Goal: Information Seeking & Learning: Learn about a topic

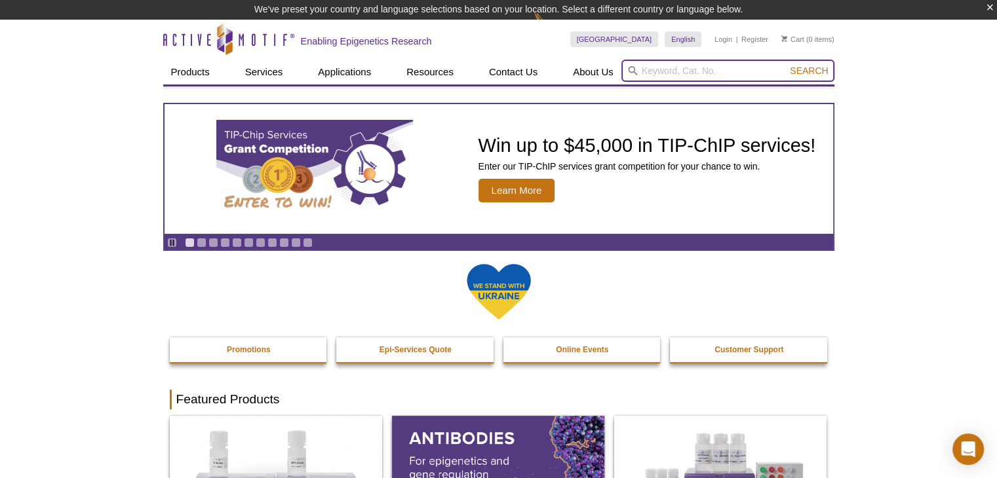
click at [674, 75] on input "search" at bounding box center [727, 71] width 213 height 22
type input "lck"
click at [786, 65] on button "Search" at bounding box center [809, 71] width 46 height 12
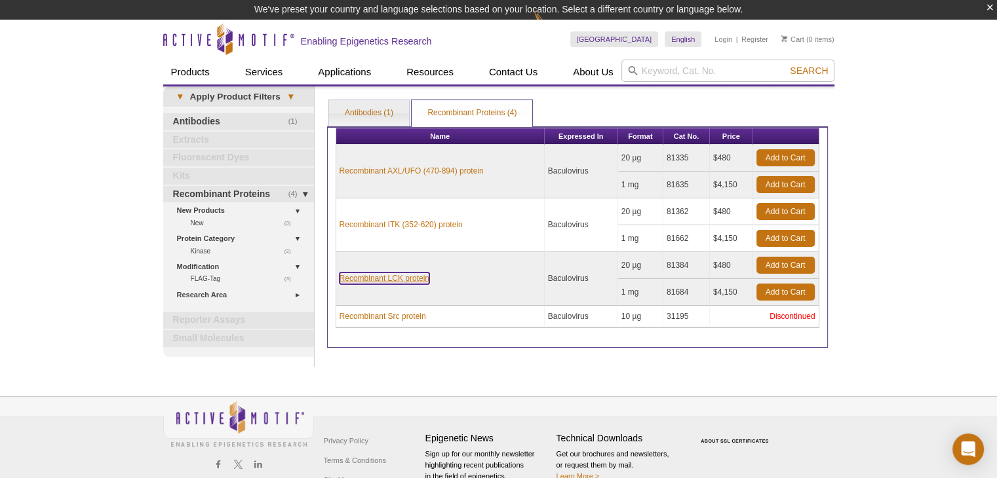
click at [404, 276] on link "Recombinant LCK protein" at bounding box center [384, 279] width 90 height 12
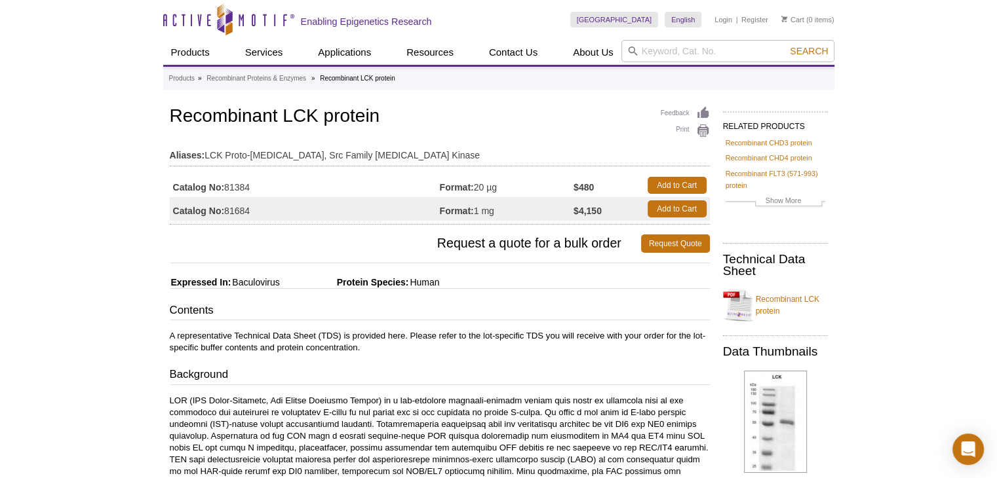
scroll to position [66, 0]
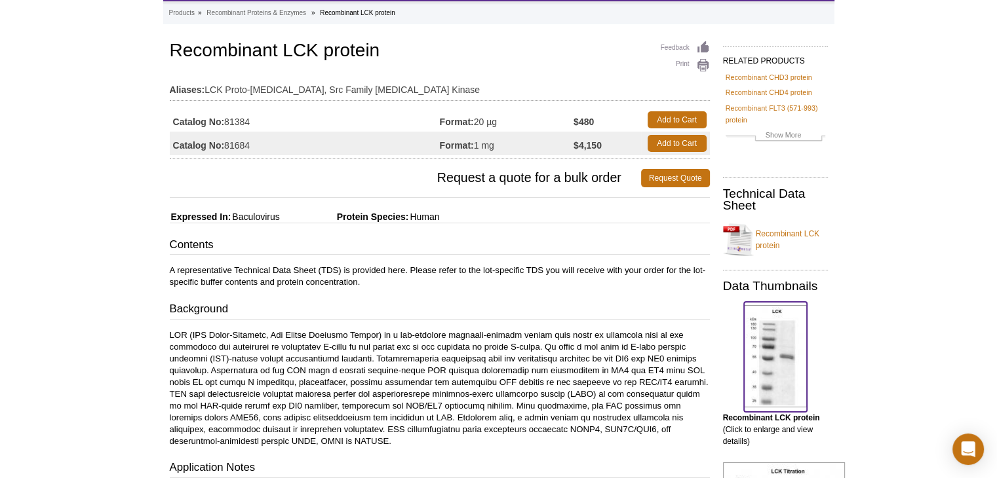
click at [780, 364] on img at bounding box center [775, 356] width 63 height 102
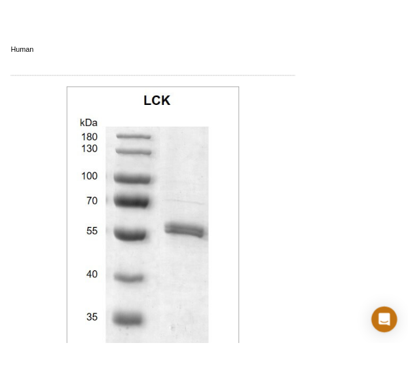
scroll to position [751, 0]
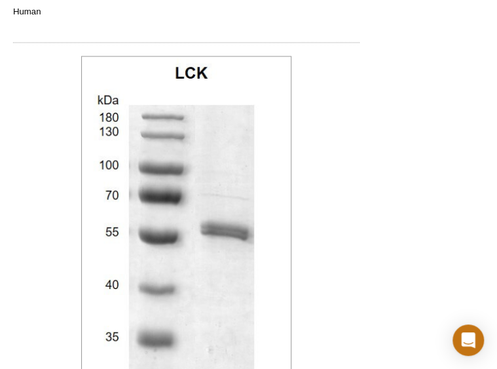
select select "[GEOGRAPHIC_DATA]"
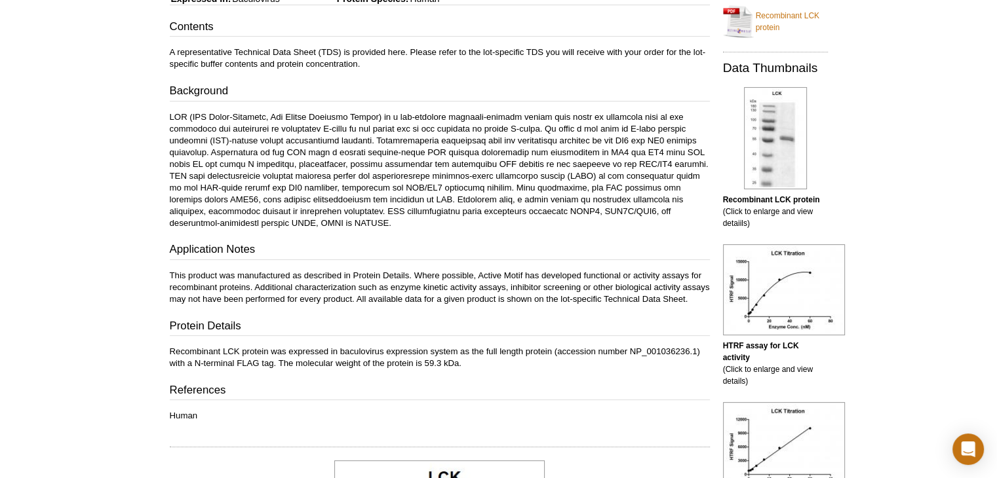
scroll to position [262, 0]
